Goal: Navigation & Orientation: Find specific page/section

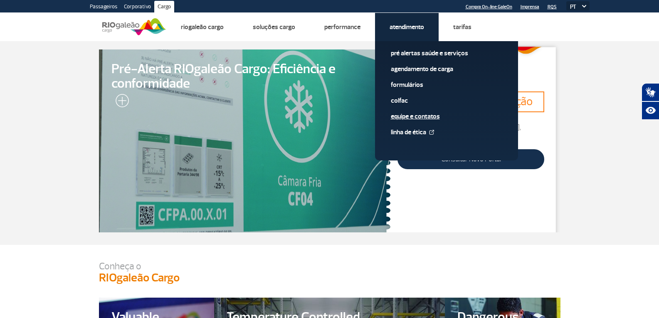
click at [426, 120] on link "Equipe e Contatos" at bounding box center [446, 116] width 111 height 9
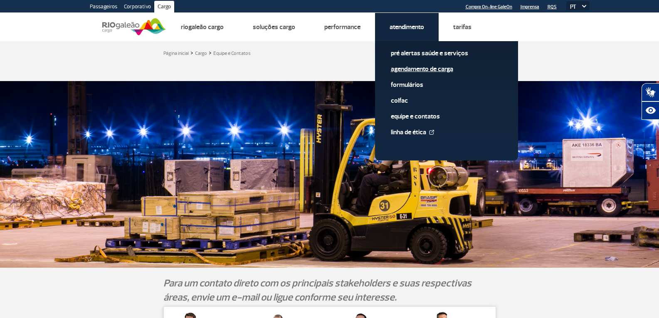
click at [435, 65] on link "Agendamento de Carga" at bounding box center [446, 68] width 111 height 9
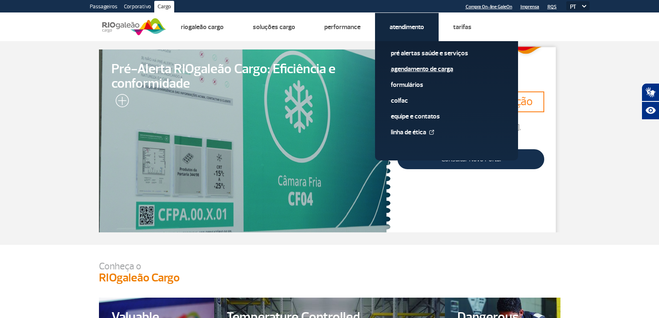
click at [436, 71] on link "Agendamento de Carga" at bounding box center [446, 68] width 111 height 9
